Goal: Check status: Check status

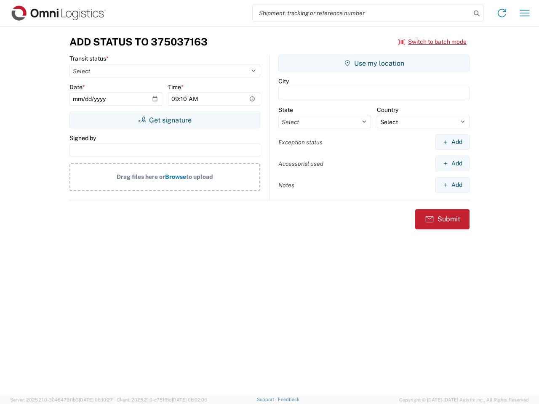
click at [361, 13] on input "search" at bounding box center [361, 13] width 218 height 16
click at [476, 13] on icon at bounding box center [476, 14] width 12 height 12
click at [502, 13] on icon at bounding box center [501, 12] width 13 height 13
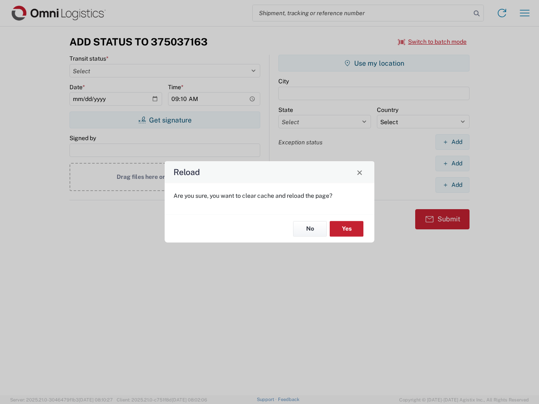
click at [524, 13] on div "Reload Are you sure, you want to clear cache and reload the page? No Yes" at bounding box center [269, 202] width 539 height 404
click at [432, 42] on div "Reload Are you sure, you want to clear cache and reload the page? No Yes" at bounding box center [269, 202] width 539 height 404
click at [165, 120] on div "Reload Are you sure, you want to clear cache and reload the page? No Yes" at bounding box center [269, 202] width 539 height 404
click at [374, 63] on div "Reload Are you sure, you want to clear cache and reload the page? No Yes" at bounding box center [269, 202] width 539 height 404
click at [452, 142] on div "Reload Are you sure, you want to clear cache and reload the page? No Yes" at bounding box center [269, 202] width 539 height 404
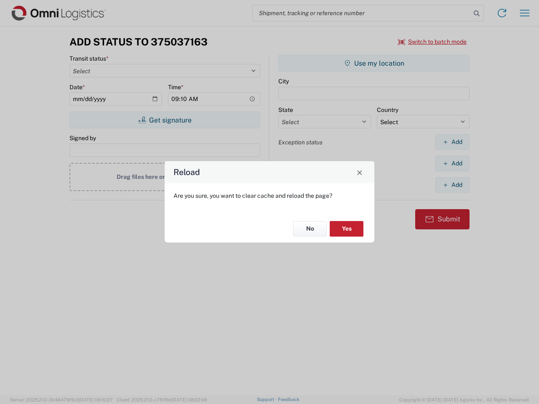
click at [452, 163] on div "Reload Are you sure, you want to clear cache and reload the page? No Yes" at bounding box center [269, 202] width 539 height 404
click at [452, 185] on div "Reload Are you sure, you want to clear cache and reload the page? No Yes" at bounding box center [269, 202] width 539 height 404
